Goal: Entertainment & Leisure: Browse casually

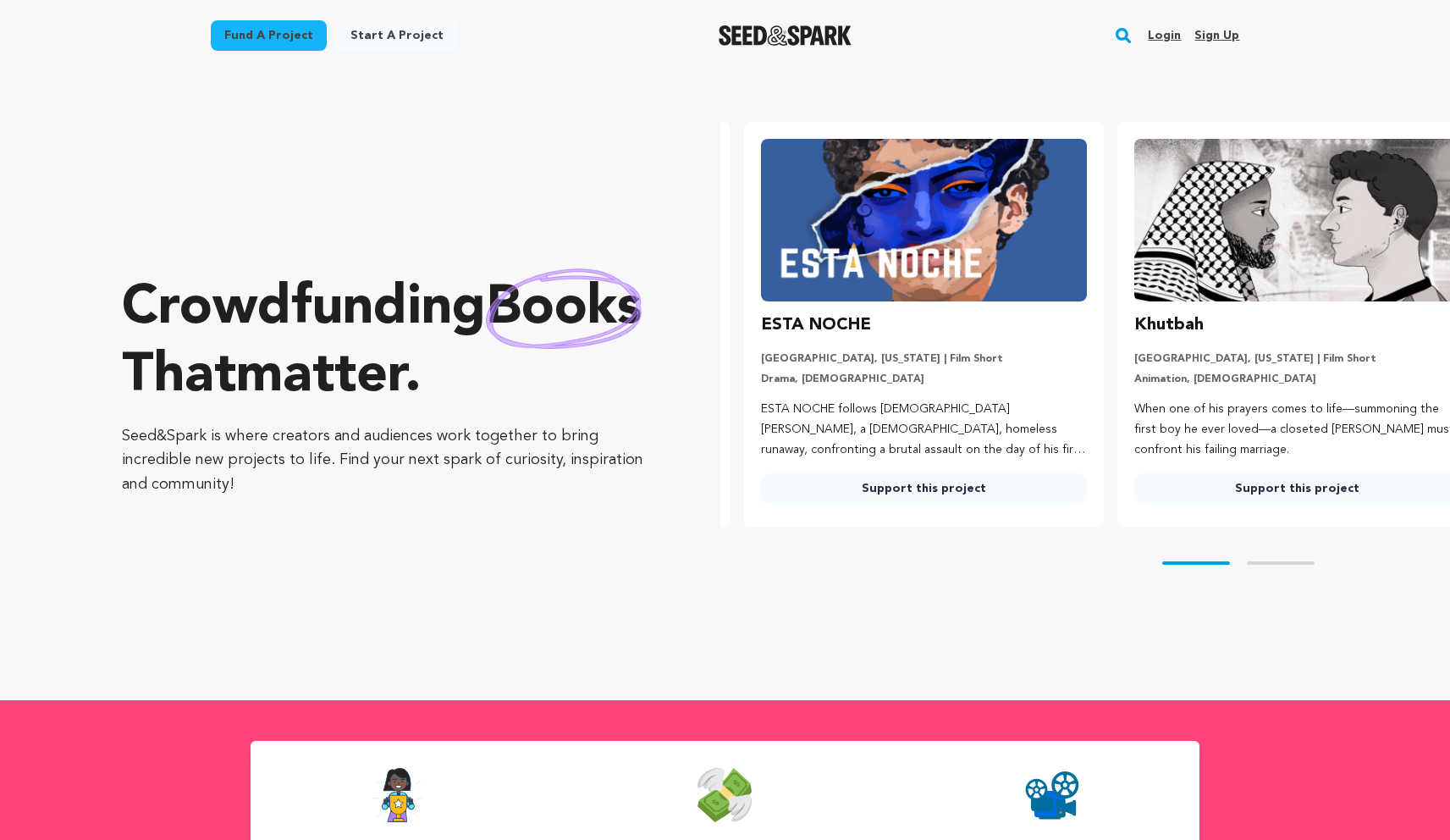
scroll to position [0, 387]
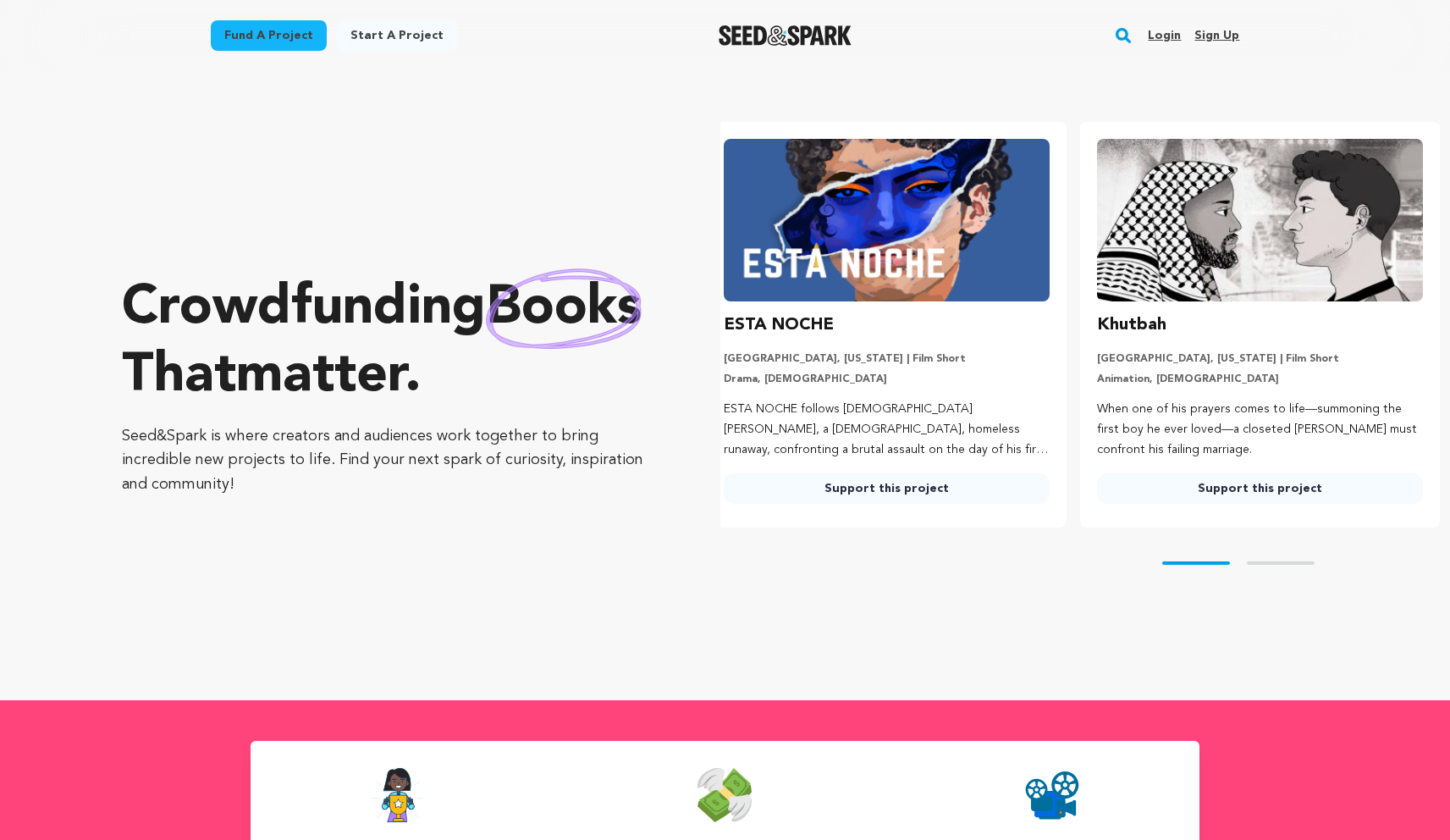
click at [1199, 317] on div "Khutbah" at bounding box center [1260, 325] width 326 height 27
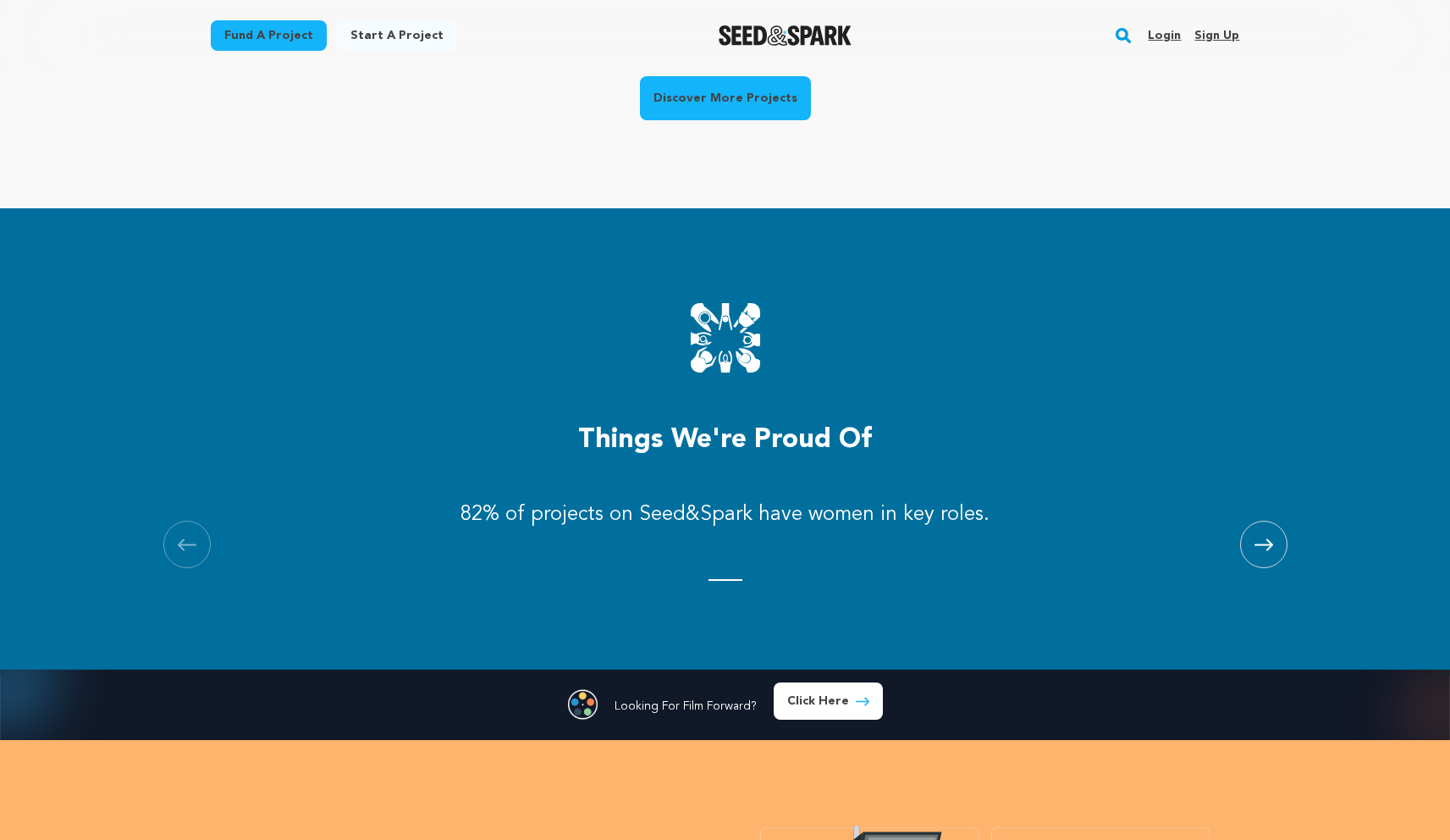
scroll to position [1685, 0]
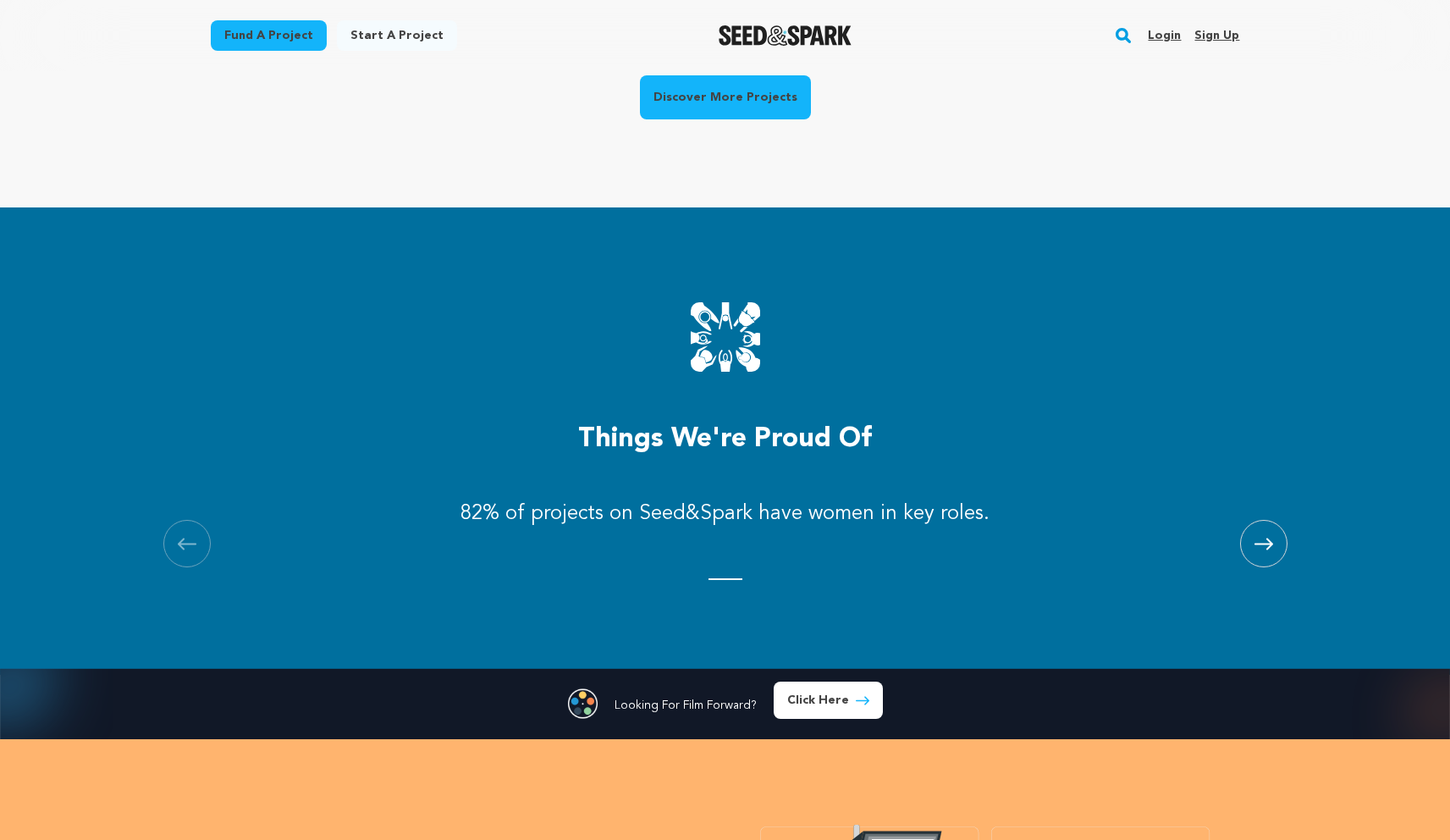
click at [1267, 541] on icon at bounding box center [1264, 543] width 18 height 13
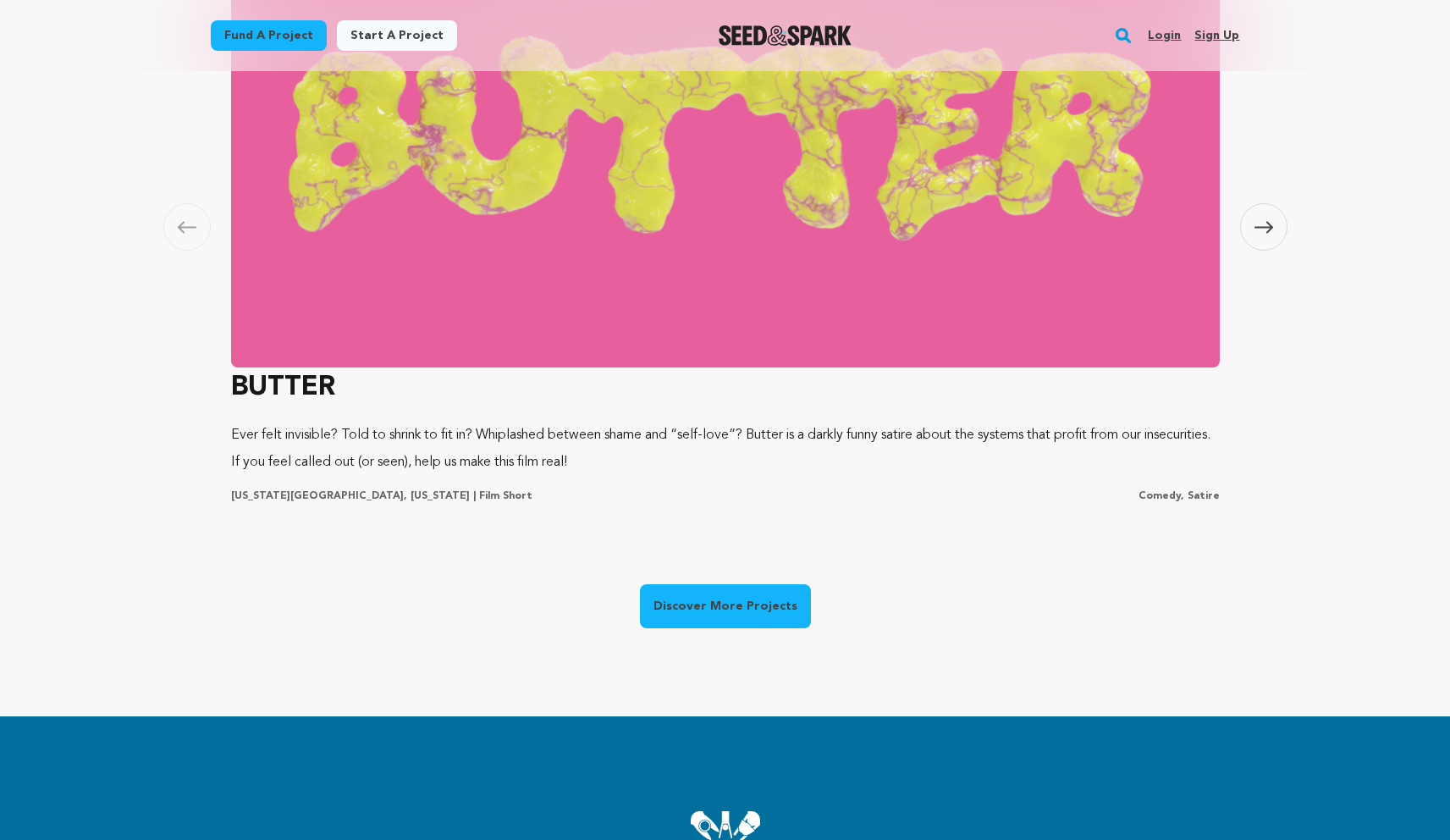
scroll to position [842, 0]
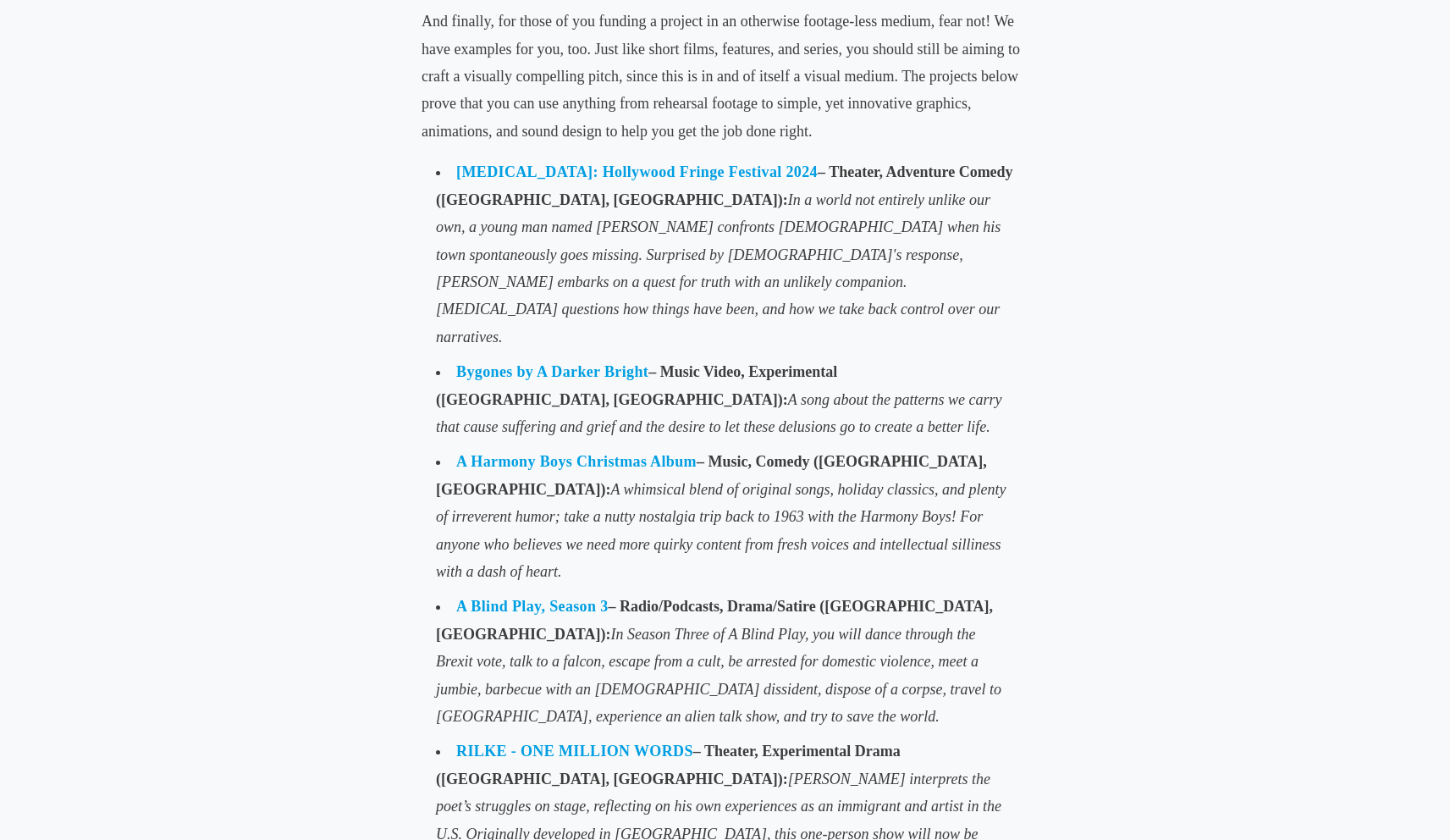
scroll to position [5622, 0]
